Goal: Transaction & Acquisition: Obtain resource

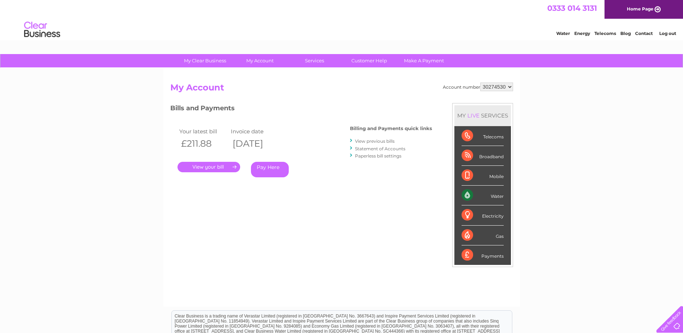
click at [209, 170] on link "." at bounding box center [209, 167] width 63 height 10
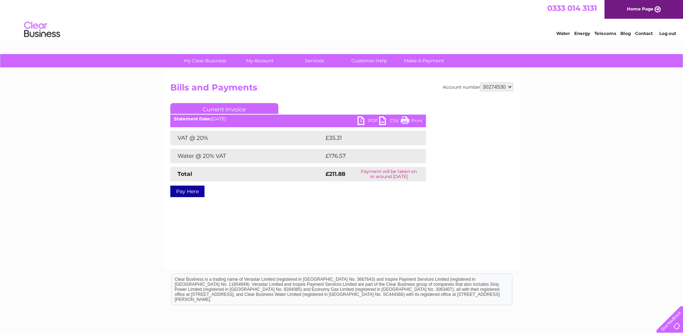
click at [372, 120] on link "PDF" at bounding box center [369, 121] width 22 height 10
click at [510, 88] on select "30274530 30274531" at bounding box center [496, 86] width 33 height 9
select select "30274531"
click at [480, 82] on select "30274530 30274531" at bounding box center [496, 86] width 33 height 9
click at [471, 203] on div "Account number 30274530 30274531 Bills and Payments Current Invoice PDF CSV Pri…" at bounding box center [341, 169] width 357 height 202
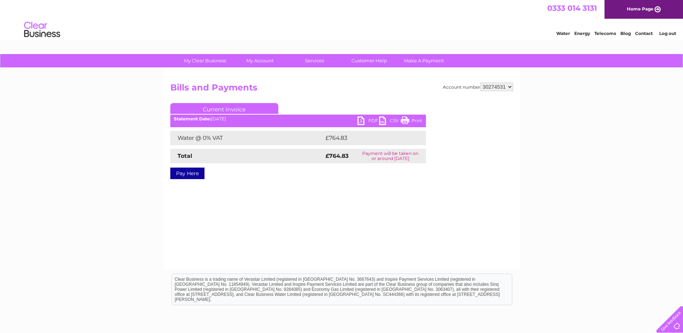
click at [362, 121] on link "PDF" at bounding box center [369, 121] width 22 height 10
click at [665, 33] on link "Log out" at bounding box center [667, 33] width 17 height 5
